Goal: Information Seeking & Learning: Find specific fact

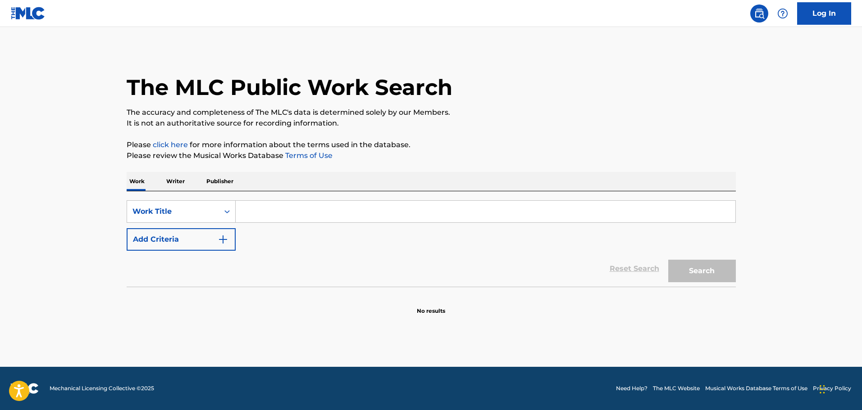
click at [284, 215] on input "Search Form" at bounding box center [486, 212] width 500 height 22
click at [216, 245] on button "Add Criteria" at bounding box center [181, 239] width 109 height 23
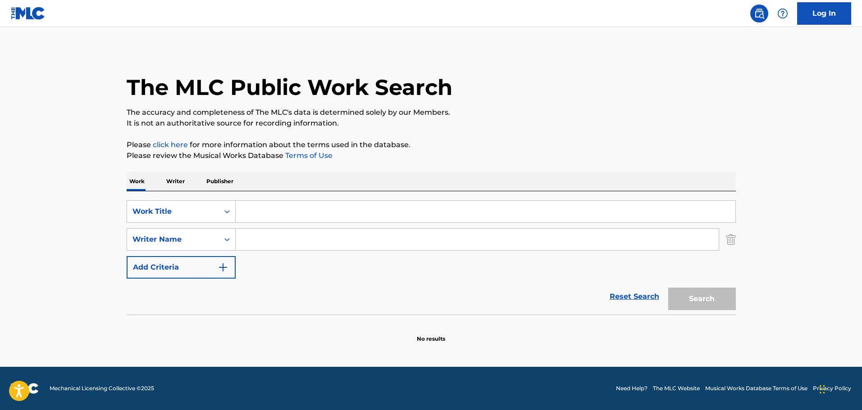
click at [260, 238] on input "Search Form" at bounding box center [477, 240] width 483 height 22
paste input "John Van Tongeren"
type input "John Van Tongeren"
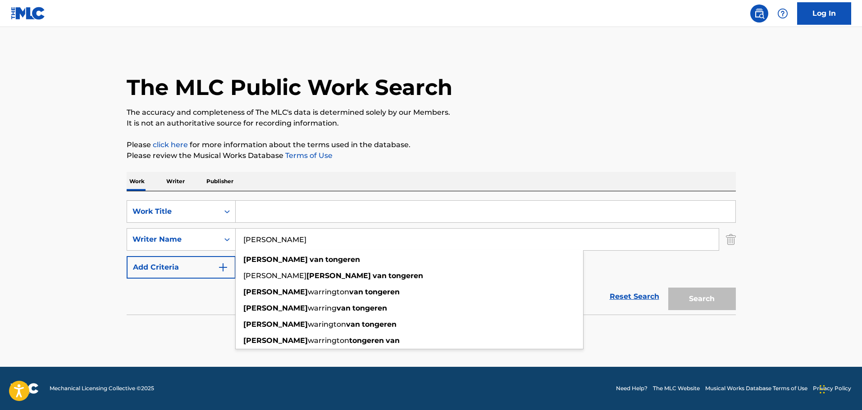
click at [308, 209] on input "Search Form" at bounding box center [486, 212] width 500 height 22
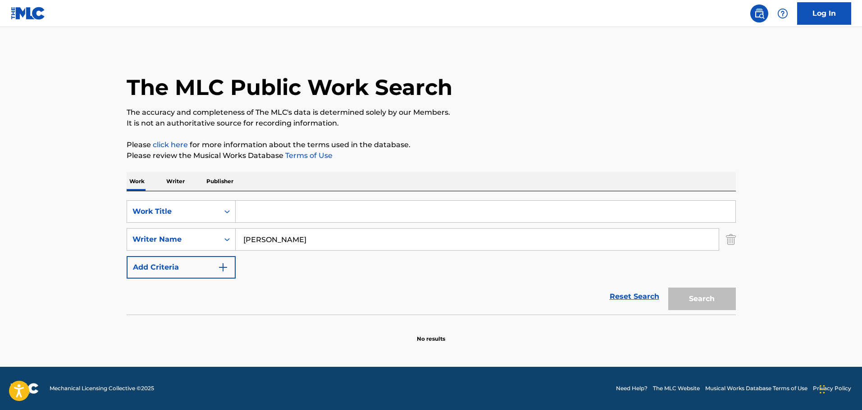
paste input "The Outer Limits"
type input "The Outer Limits"
click at [694, 300] on button "Search" at bounding box center [702, 299] width 68 height 23
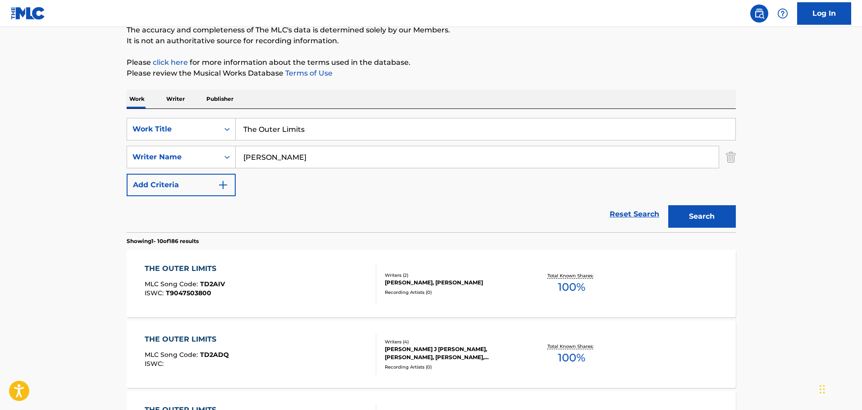
scroll to position [225, 0]
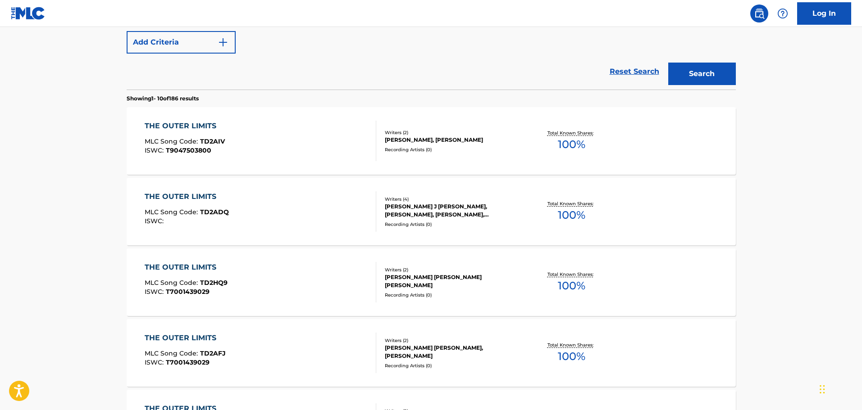
click at [300, 169] on div "THE OUTER LIMITS MLC Song Code : TD2AIV ISWC : T9047503800 Writers ( 2 ) JOEL G…" at bounding box center [431, 141] width 609 height 68
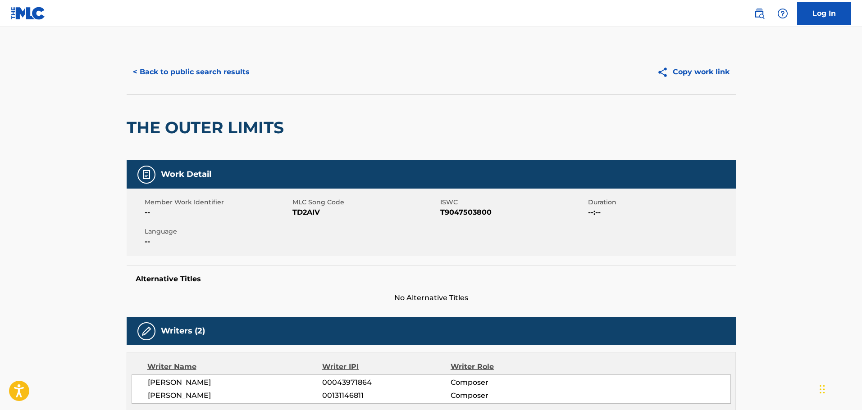
click at [192, 111] on div "THE OUTER LIMITS" at bounding box center [208, 127] width 162 height 65
drag, startPoint x: 192, startPoint y: 111, endPoint x: 192, endPoint y: 128, distance: 16.7
click at [192, 117] on div "THE OUTER LIMITS" at bounding box center [208, 127] width 162 height 65
click at [192, 128] on h2 "THE OUTER LIMITS" at bounding box center [208, 128] width 162 height 20
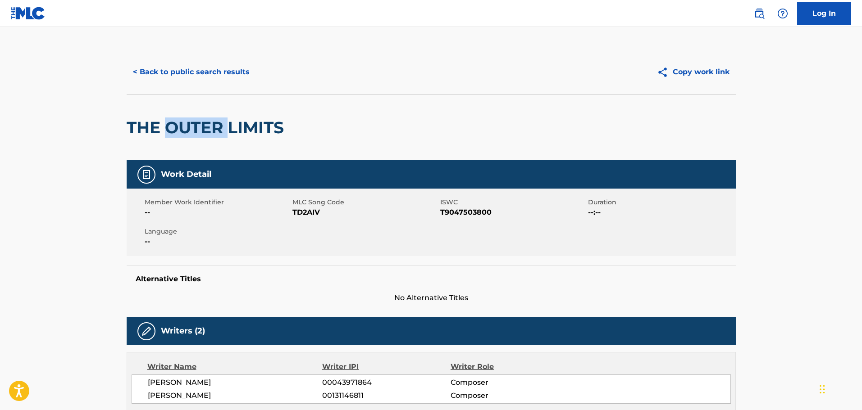
drag, startPoint x: 195, startPoint y: 128, endPoint x: 173, endPoint y: 125, distance: 22.7
click at [173, 125] on h2 "THE OUTER LIMITS" at bounding box center [208, 128] width 162 height 20
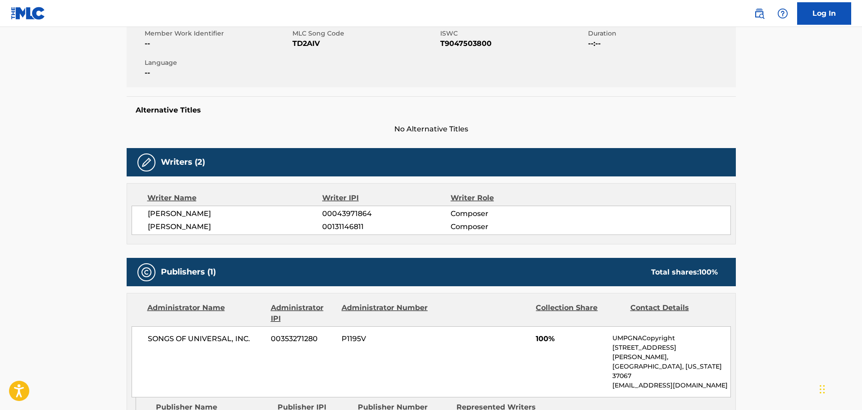
scroll to position [180, 0]
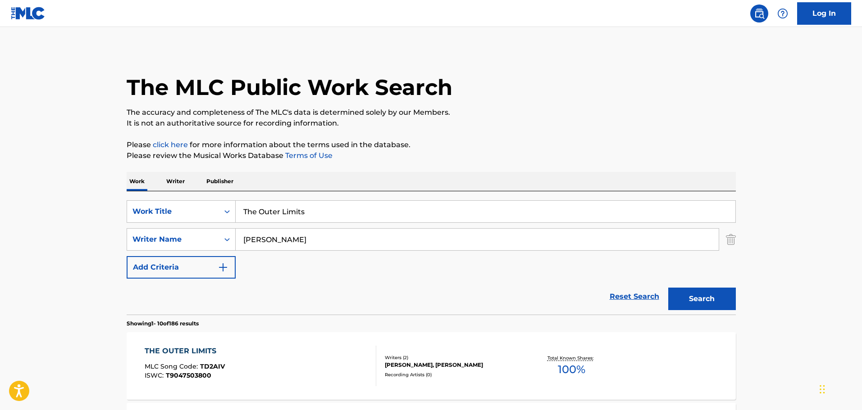
click at [349, 218] on input "The Outer Limits" at bounding box center [486, 212] width 500 height 22
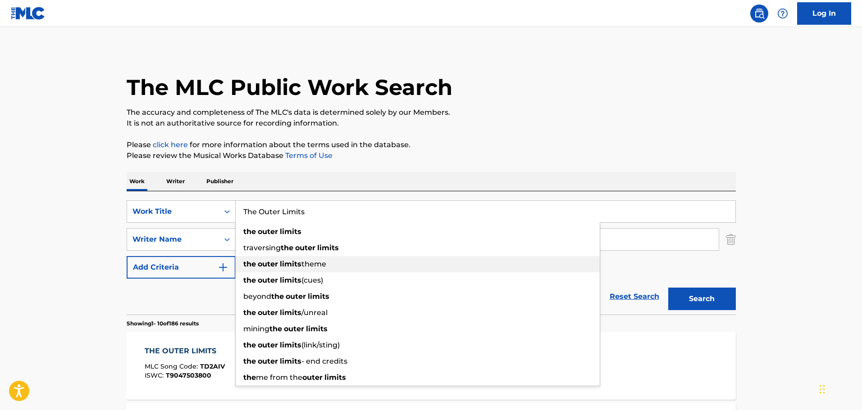
click at [328, 262] on div "the outer limits theme" at bounding box center [418, 264] width 364 height 16
type input "the outer limits theme"
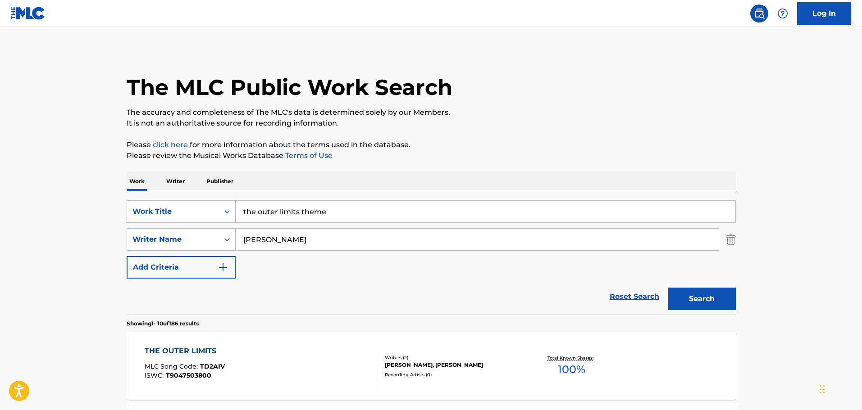
click at [684, 296] on button "Search" at bounding box center [702, 299] width 68 height 23
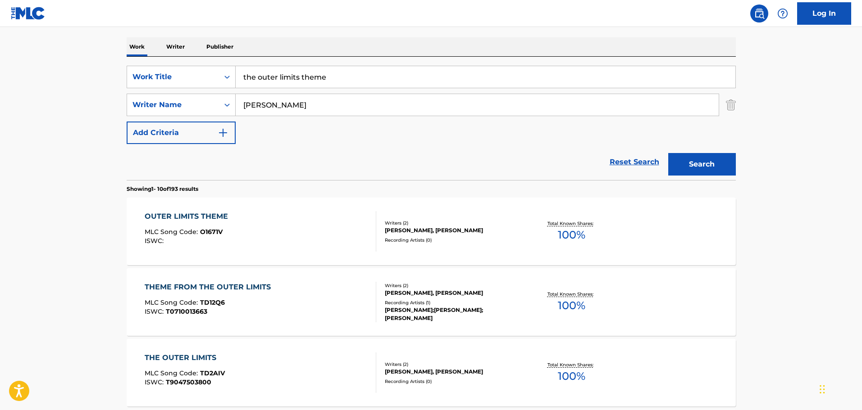
scroll to position [135, 0]
click at [281, 248] on div "OUTER LIMITS THEME MLC Song Code : O1671V ISWC :" at bounding box center [261, 231] width 232 height 41
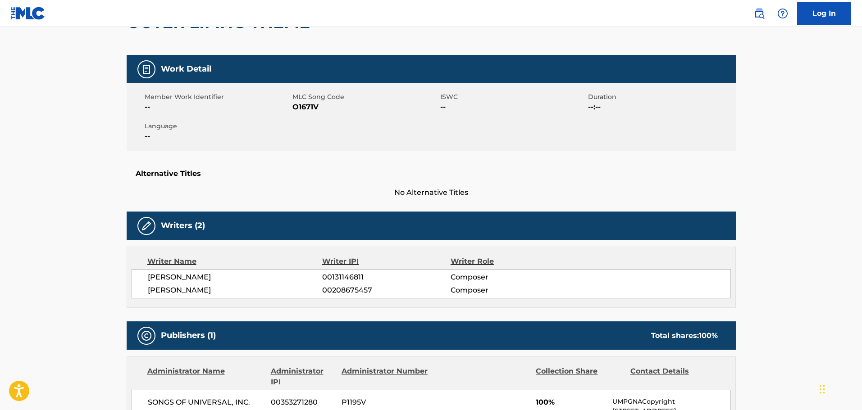
scroll to position [135, 0]
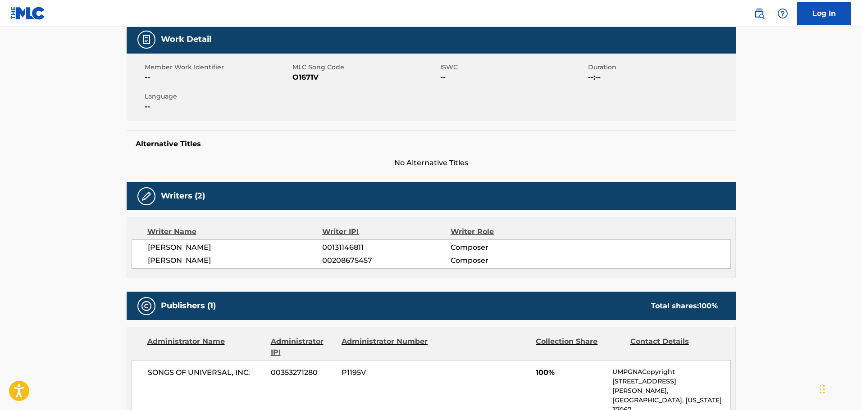
click at [205, 261] on span "MARK A MANCINA" at bounding box center [235, 260] width 175 height 11
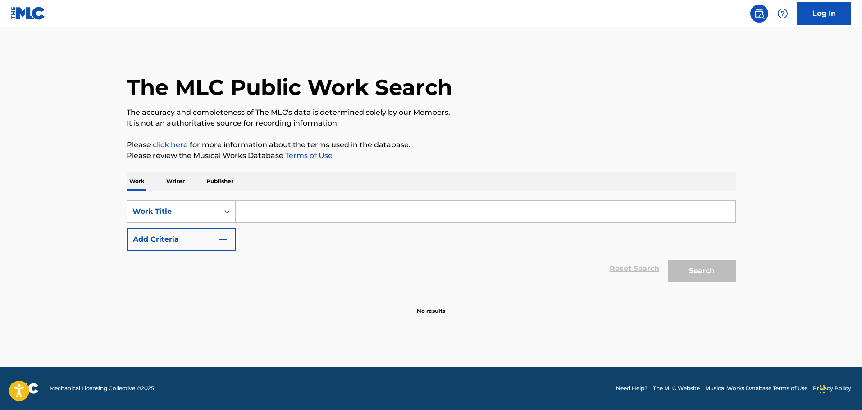
paste input "Main Title"
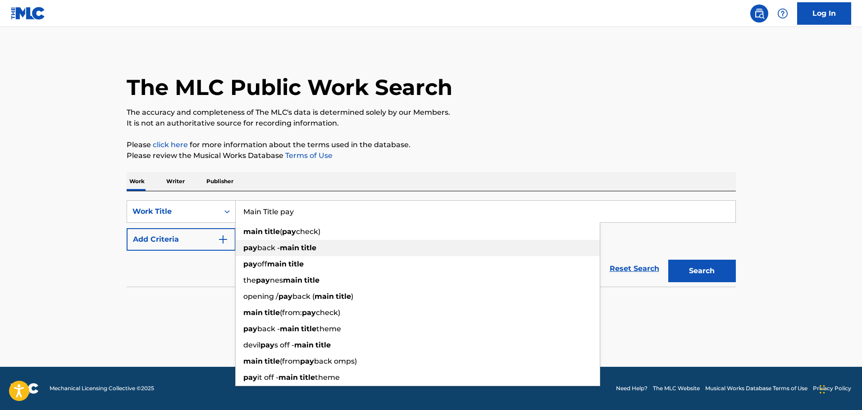
click at [303, 245] on strong "title" at bounding box center [308, 248] width 15 height 9
type input "payback - main title"
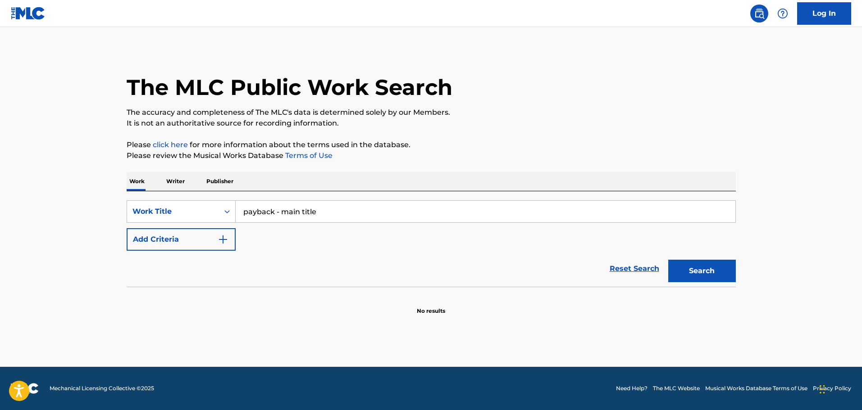
drag, startPoint x: 216, startPoint y: 236, endPoint x: 224, endPoint y: 240, distance: 8.7
click at [222, 238] on button "Add Criteria" at bounding box center [181, 239] width 109 height 23
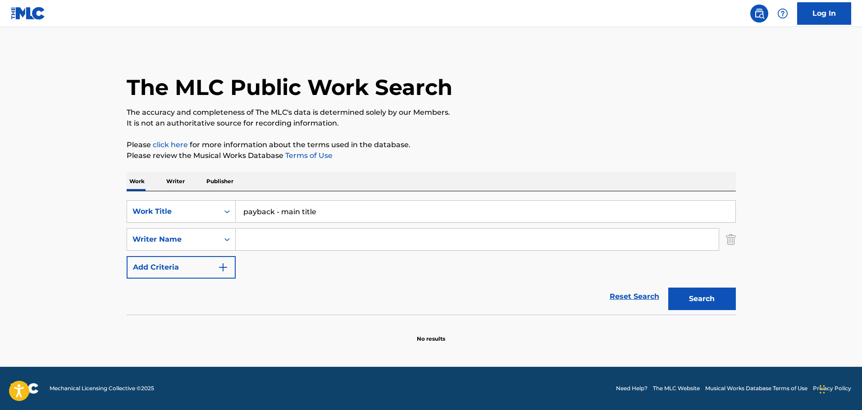
click at [283, 243] on input "Search Form" at bounding box center [477, 240] width 483 height 22
paste input "[PERSON_NAME]"
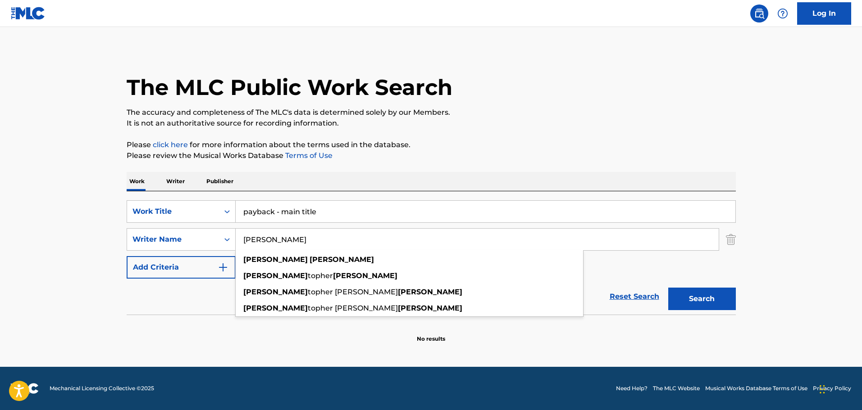
type input "[PERSON_NAME]"
click at [689, 299] on button "Search" at bounding box center [702, 299] width 68 height 23
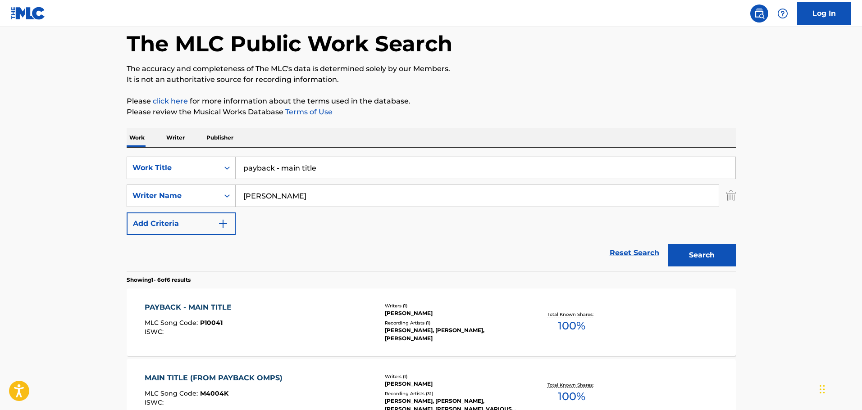
scroll to position [45, 0]
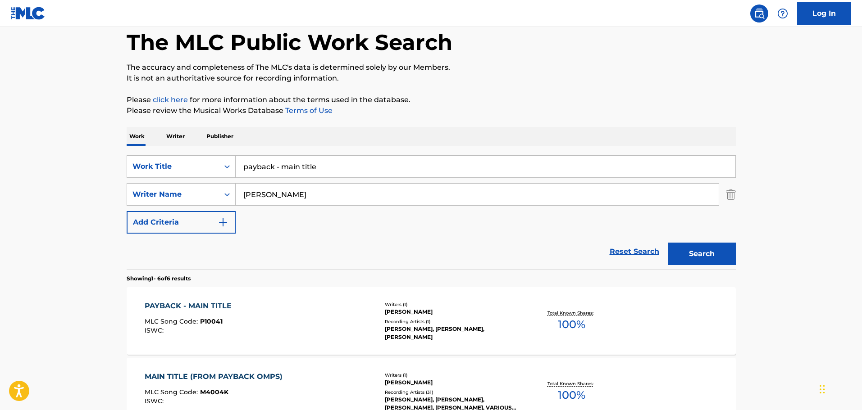
click at [310, 310] on div "PAYBACK - MAIN TITLE MLC Song Code : P10041 ISWC :" at bounding box center [261, 321] width 232 height 41
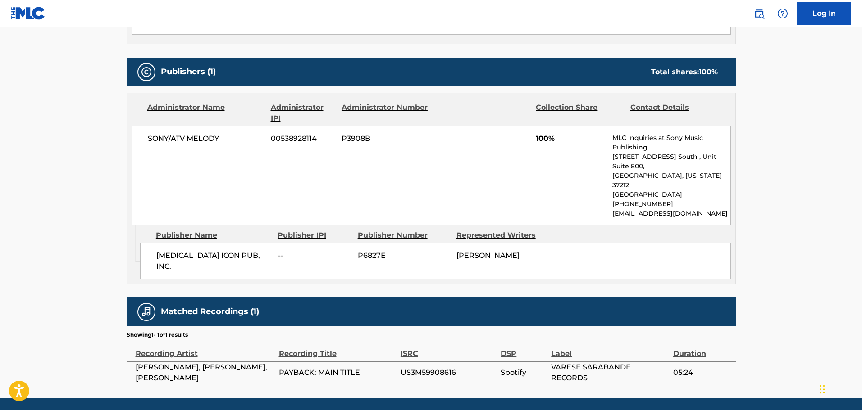
scroll to position [366, 0]
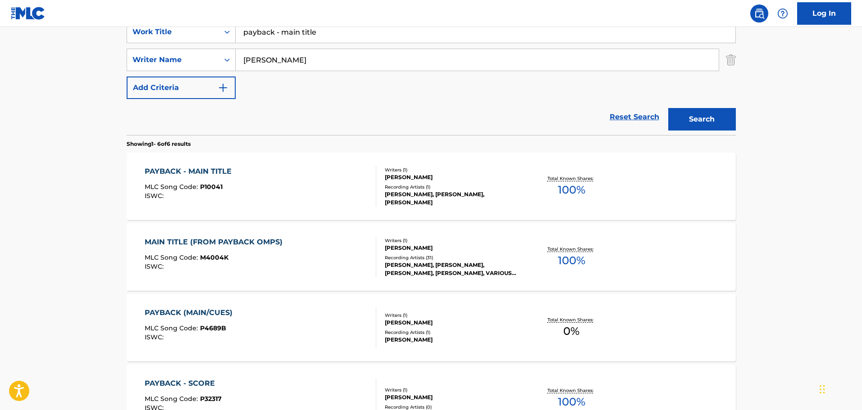
scroll to position [180, 0]
